Goal: Task Accomplishment & Management: Complete application form

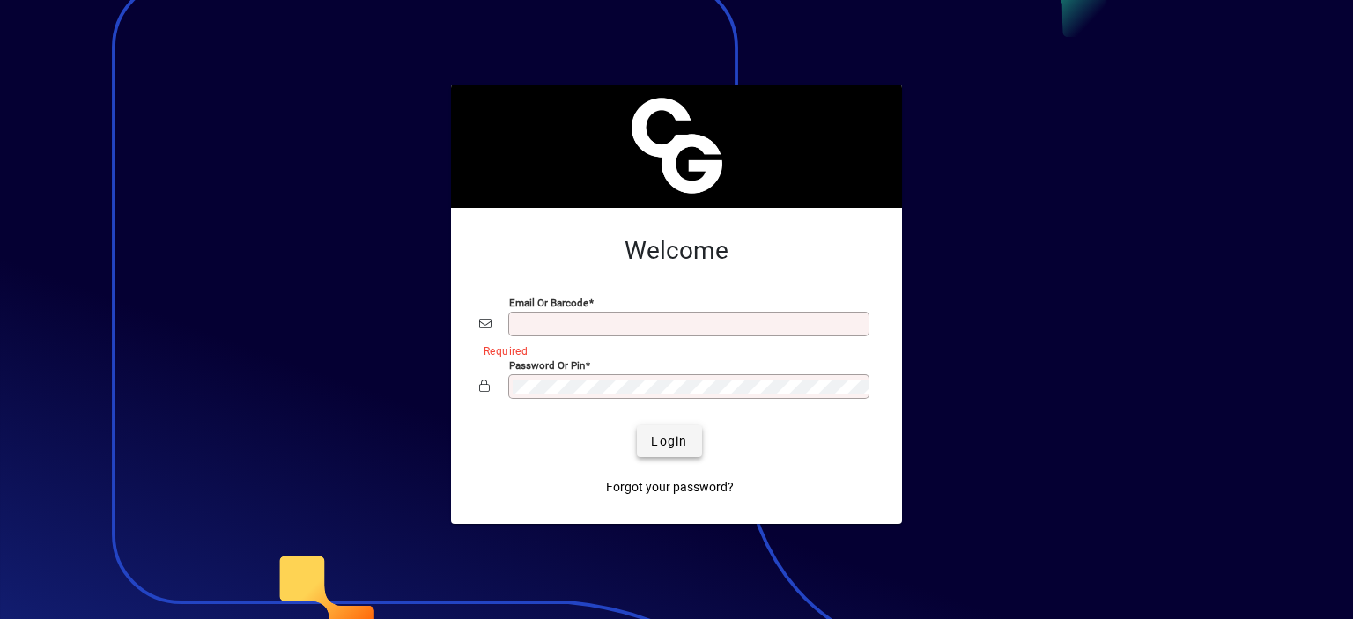
type input "**********"
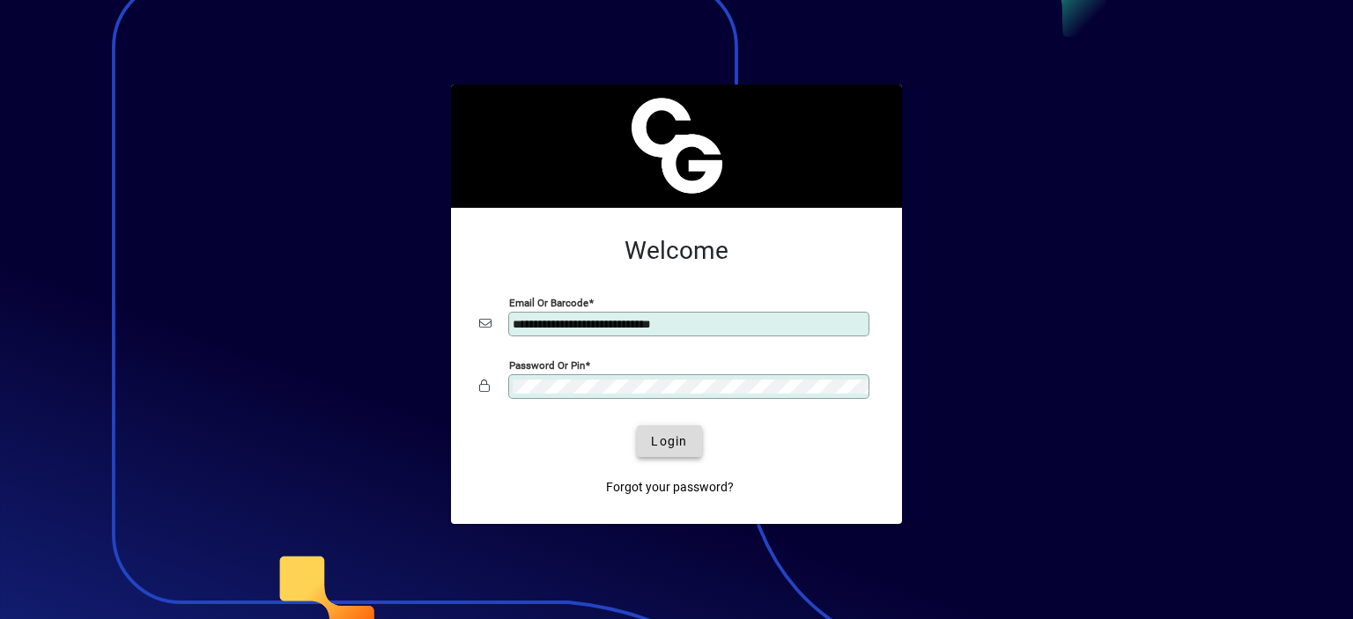
click at [664, 443] on span "Login" at bounding box center [669, 441] width 36 height 18
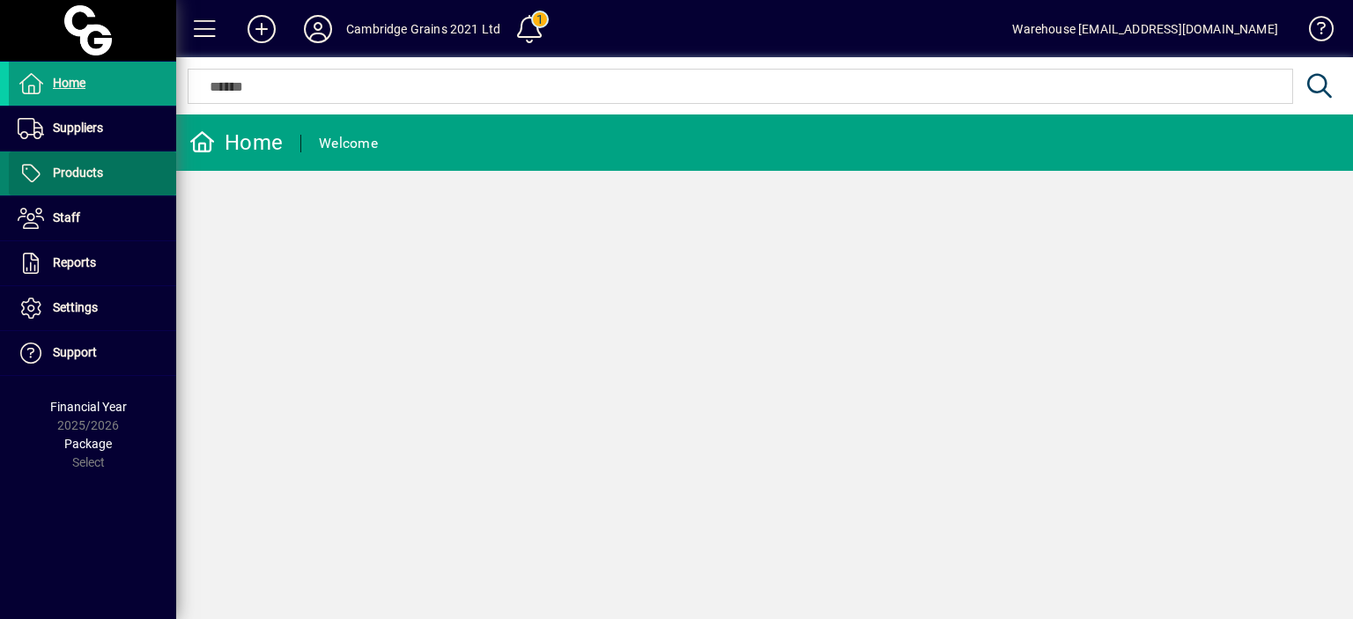
click at [82, 166] on span "Products" at bounding box center [78, 173] width 50 height 14
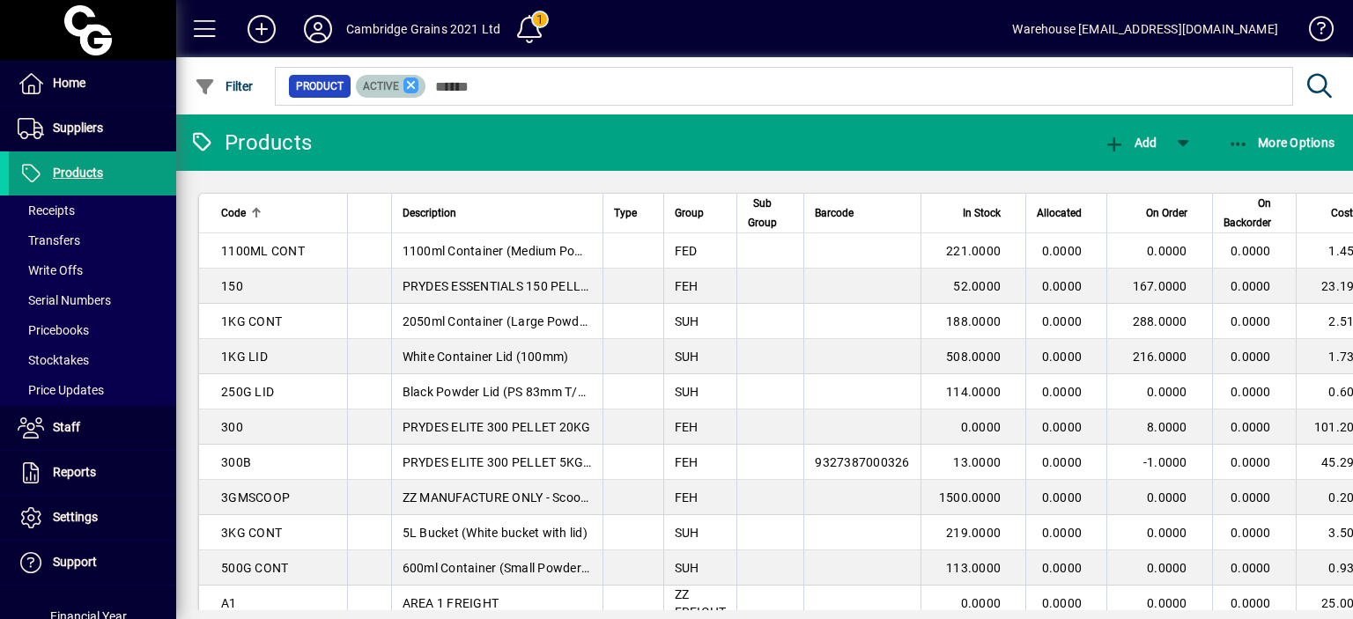
click at [406, 87] on icon at bounding box center [411, 85] width 16 height 16
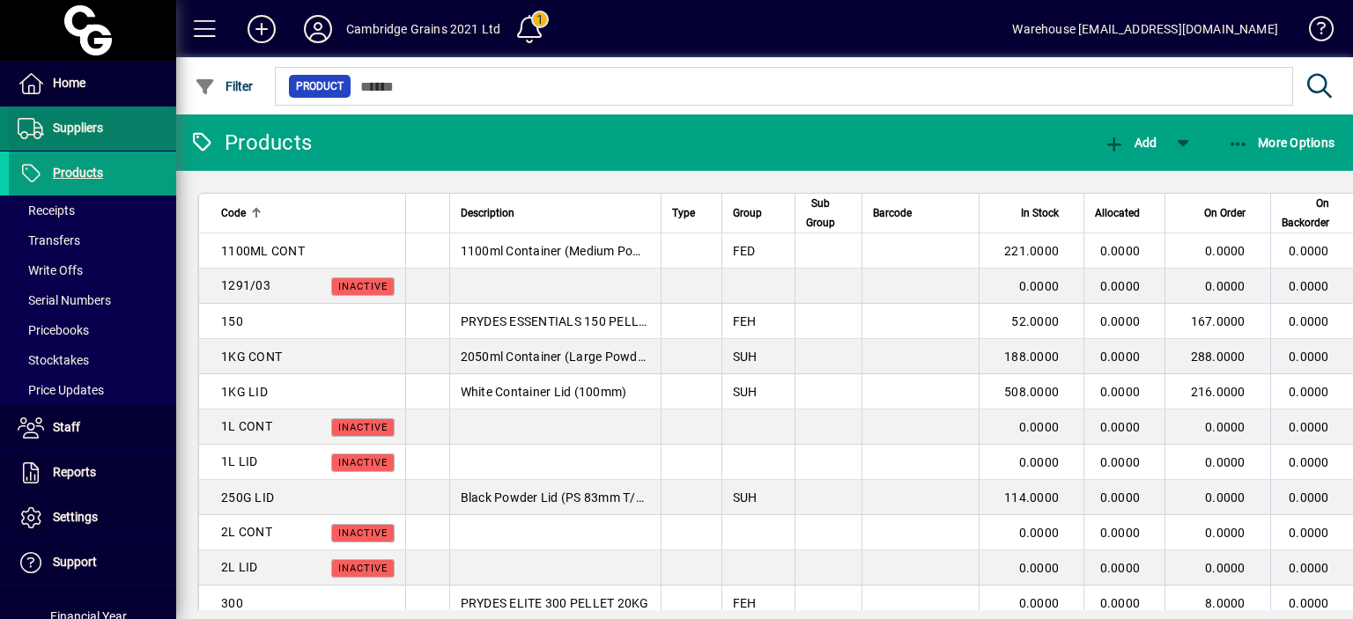
click at [88, 134] on span "Suppliers" at bounding box center [78, 128] width 50 height 14
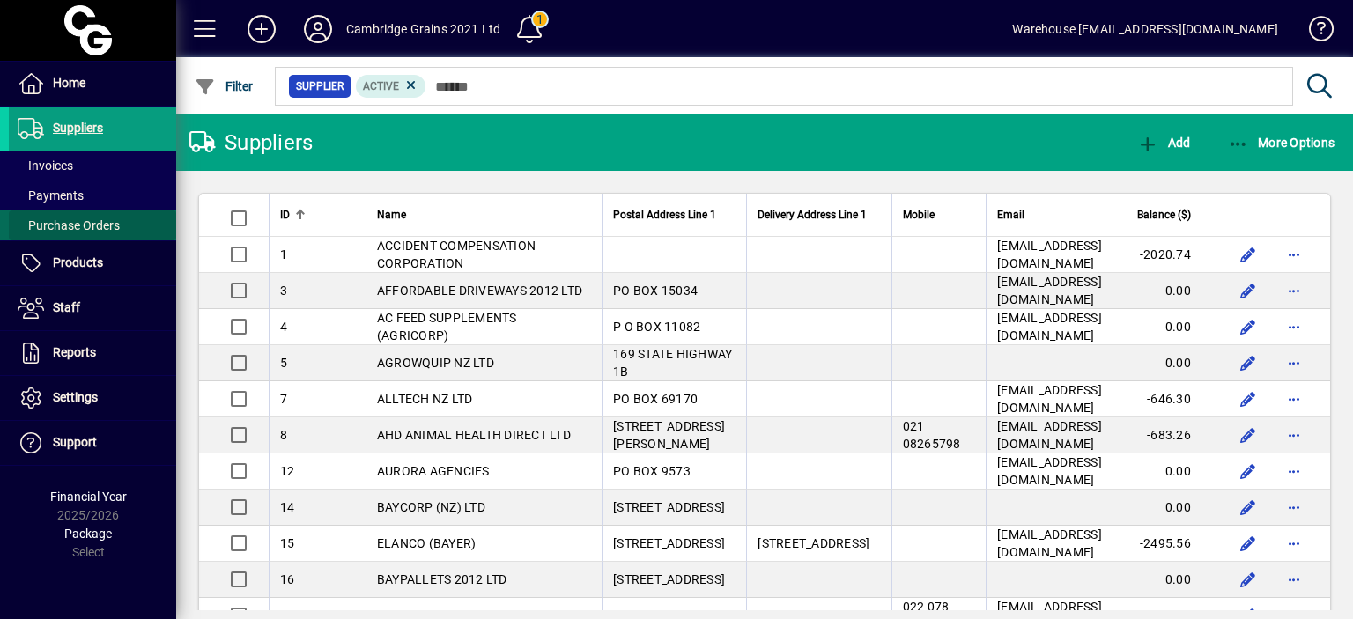
click at [70, 218] on span "Purchase Orders" at bounding box center [69, 225] width 102 height 14
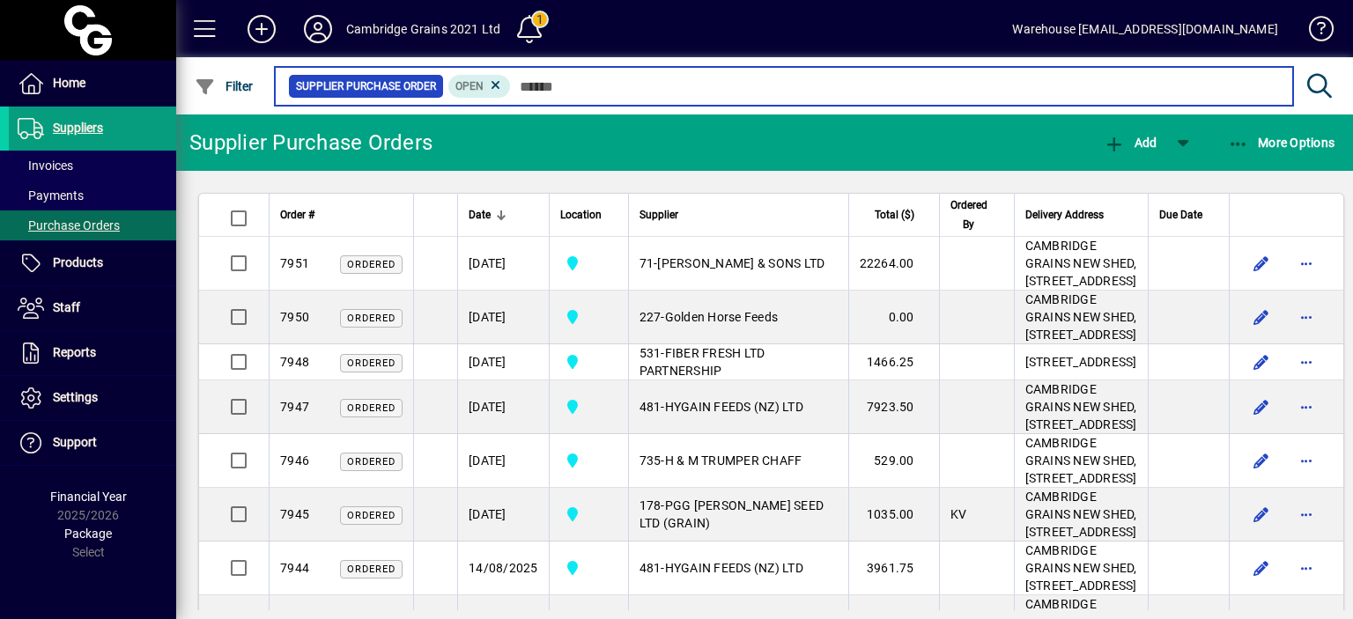
drag, startPoint x: 933, startPoint y: 96, endPoint x: 1103, endPoint y: 86, distance: 169.4
click at [1103, 86] on input "text" at bounding box center [895, 86] width 768 height 25
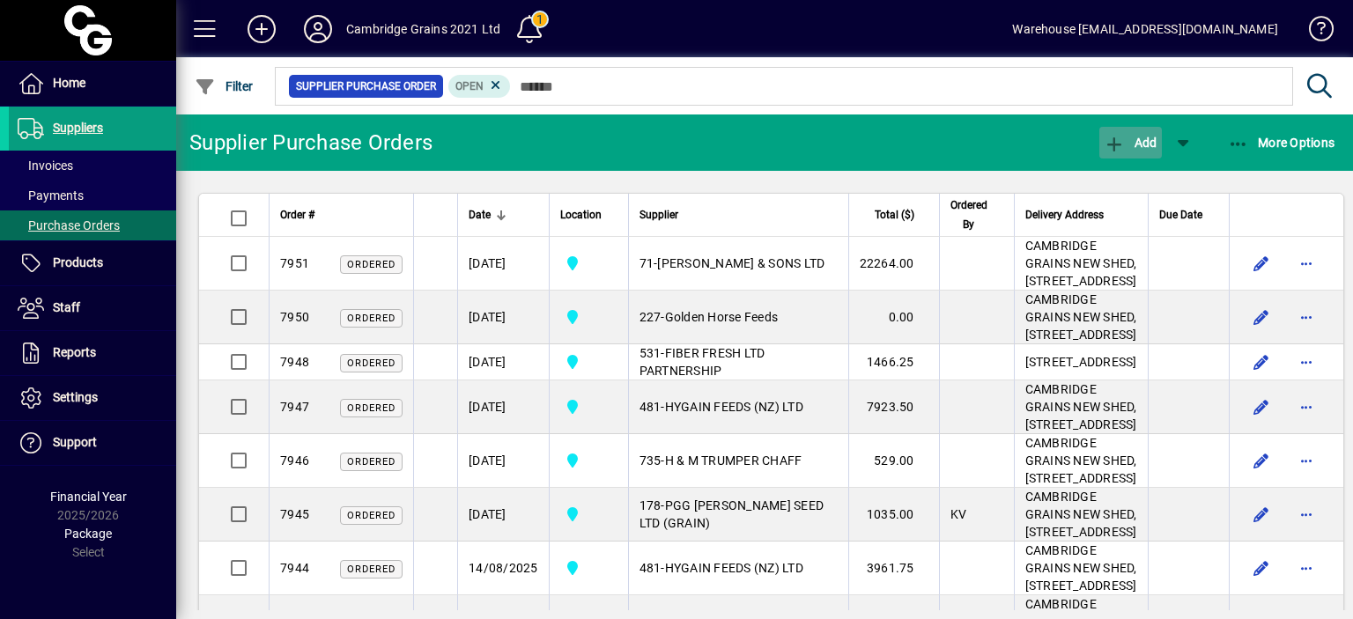
click at [1125, 152] on span "button" at bounding box center [1130, 143] width 62 height 42
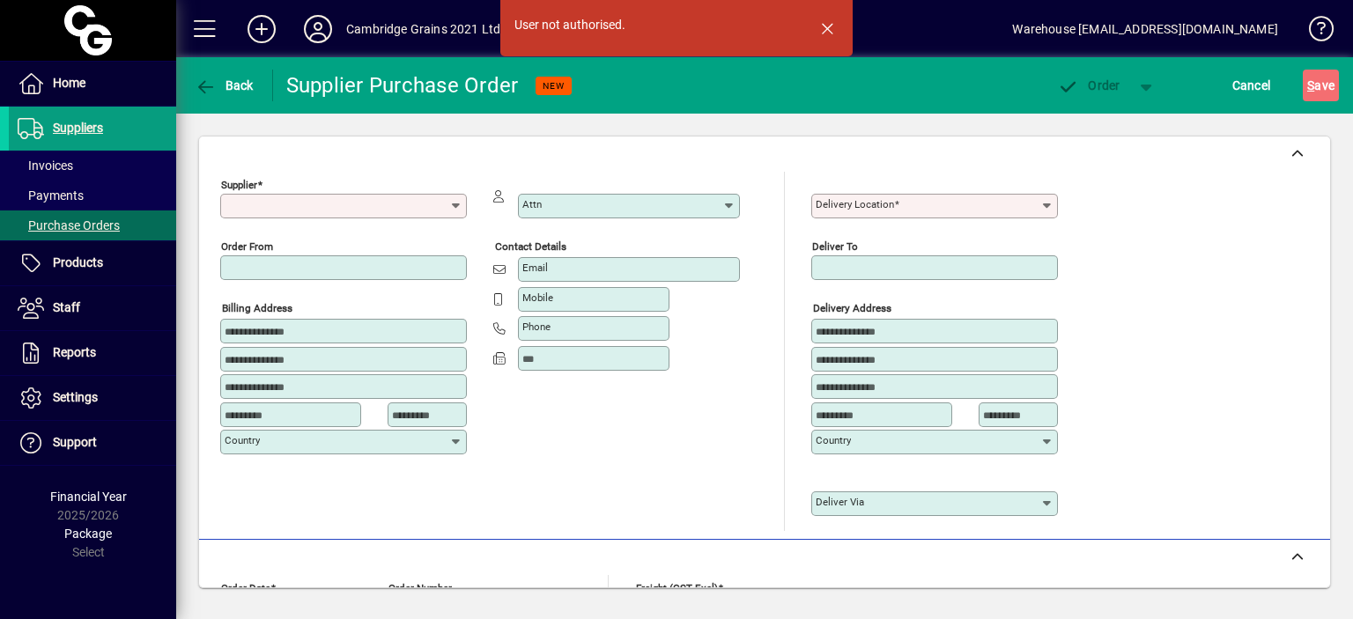
click at [428, 205] on input "Supplier" at bounding box center [337, 206] width 225 height 14
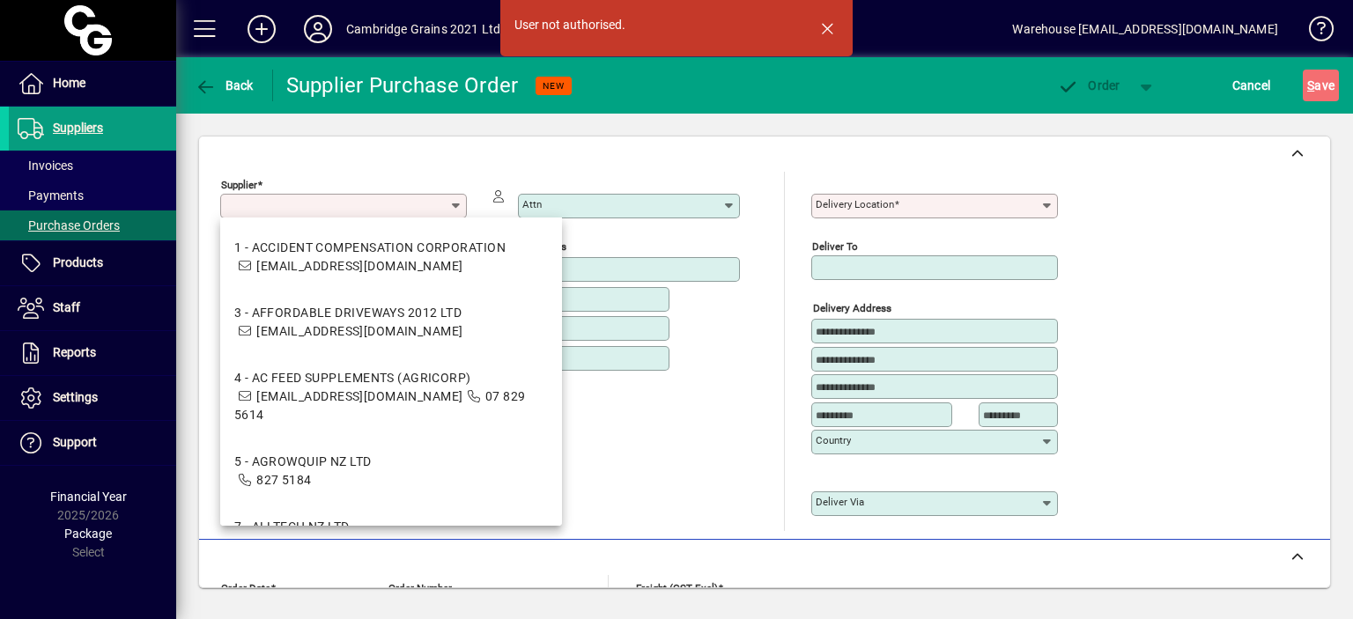
click at [365, 203] on input "Supplier" at bounding box center [337, 206] width 225 height 14
click at [467, 161] on div at bounding box center [764, 153] width 1131 height 35
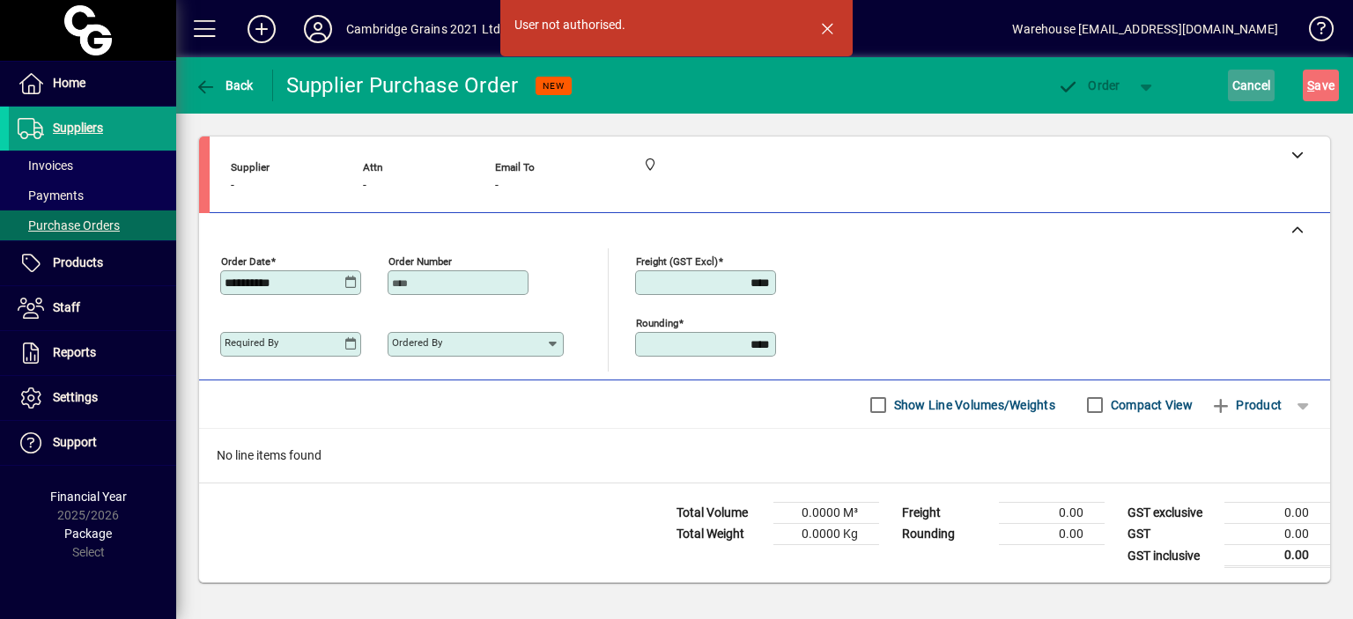
click at [1263, 96] on span "Cancel" at bounding box center [1251, 85] width 39 height 28
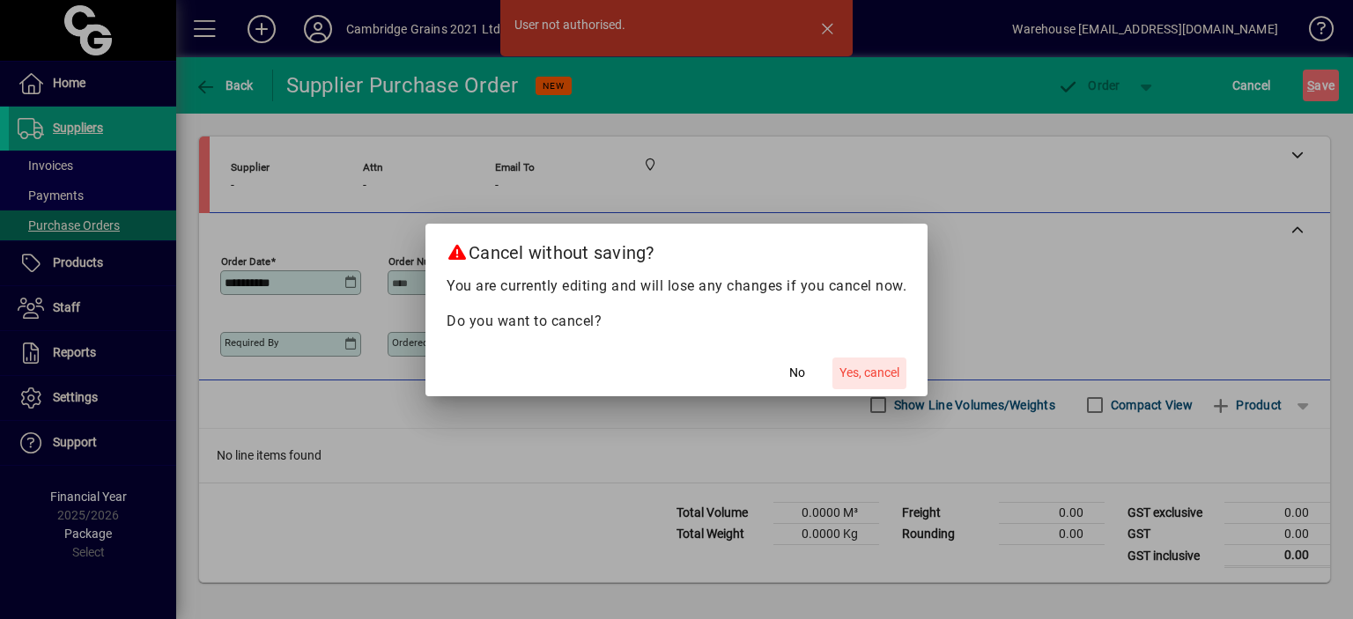
click at [888, 374] on span "Yes, cancel" at bounding box center [869, 373] width 60 height 18
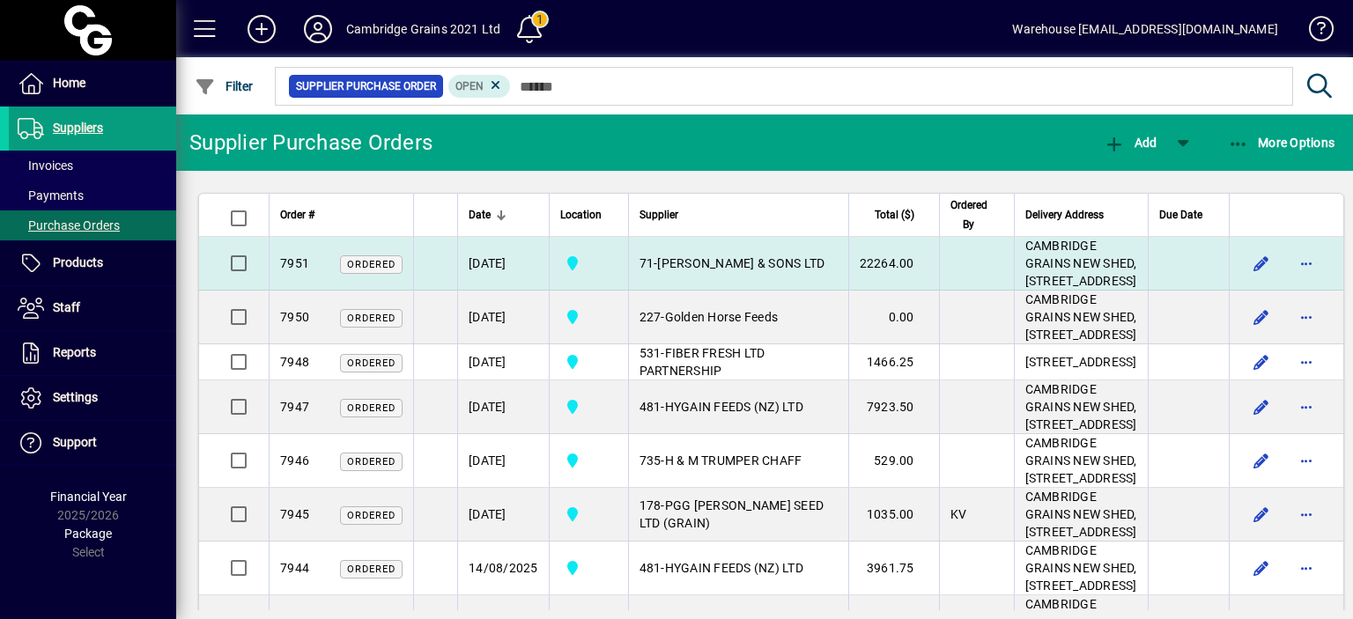
click at [652, 291] on td "71 - [PERSON_NAME] & SONS LTD" at bounding box center [738, 264] width 220 height 54
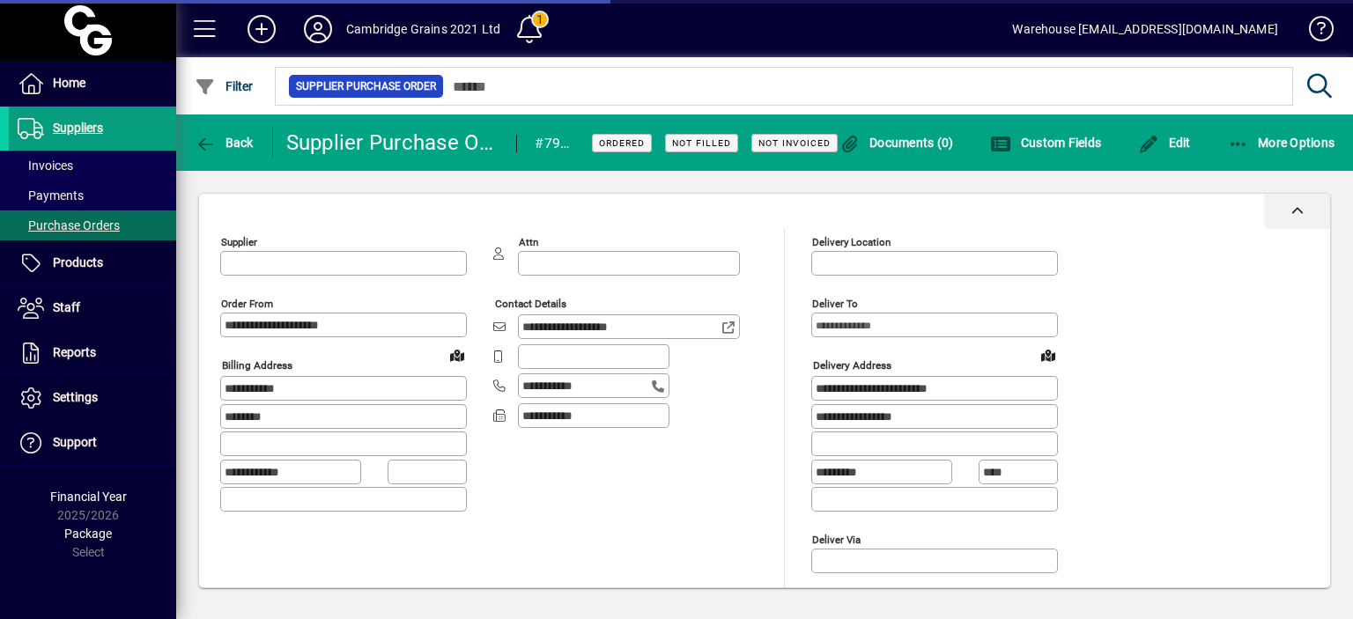
type input "**********"
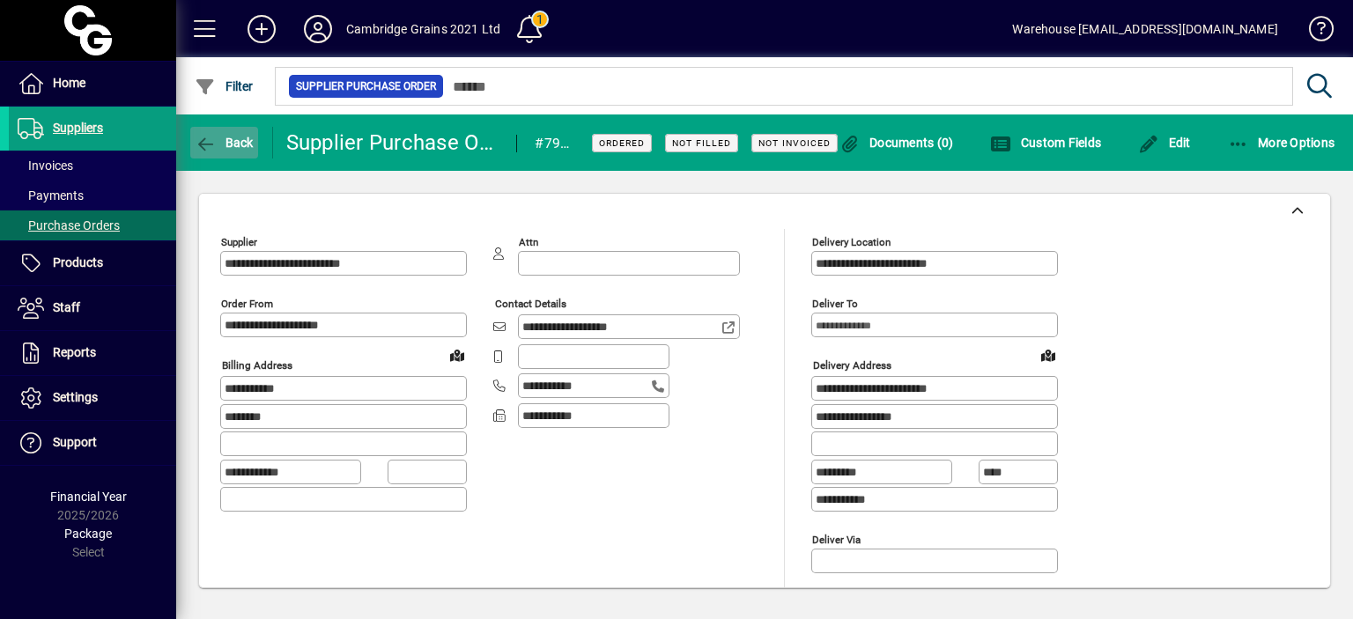
click at [219, 134] on span "button" at bounding box center [224, 143] width 68 height 42
